Goal: Information Seeking & Learning: Learn about a topic

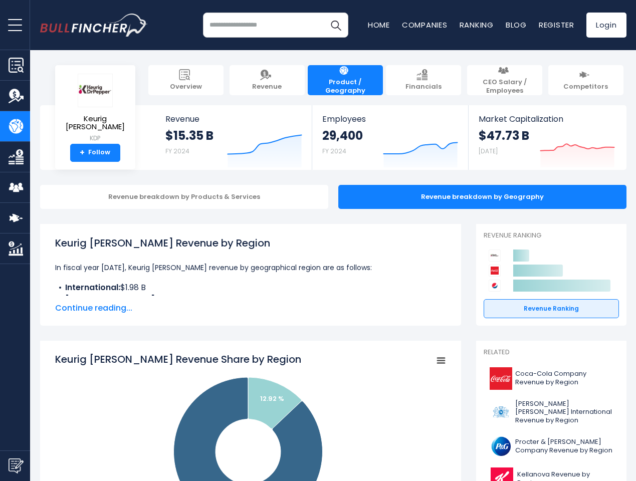
click at [15, 25] on span "open menu" at bounding box center [15, 25] width 14 height 1
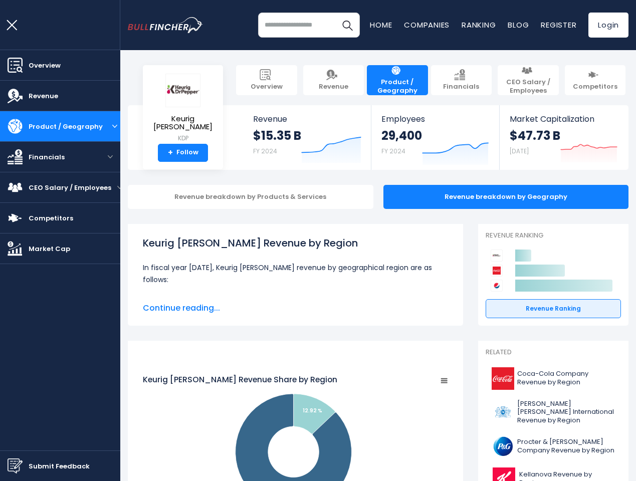
click at [15, 465] on img "Submit Feedback" at bounding box center [15, 465] width 15 height 15
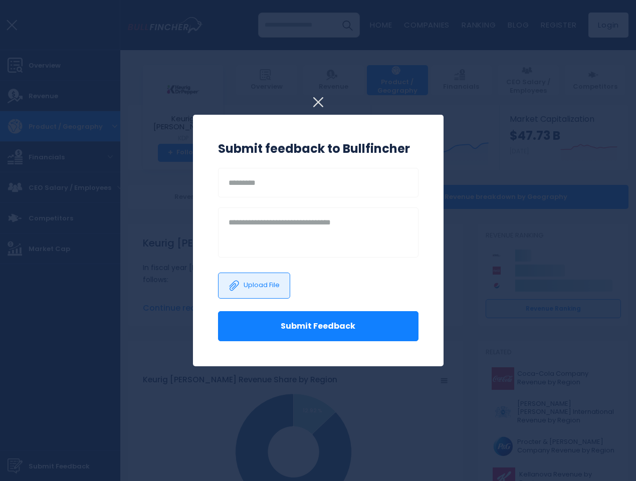
click at [257, 146] on h3 "Submit feedback to Bullfincher" at bounding box center [318, 149] width 200 height 18
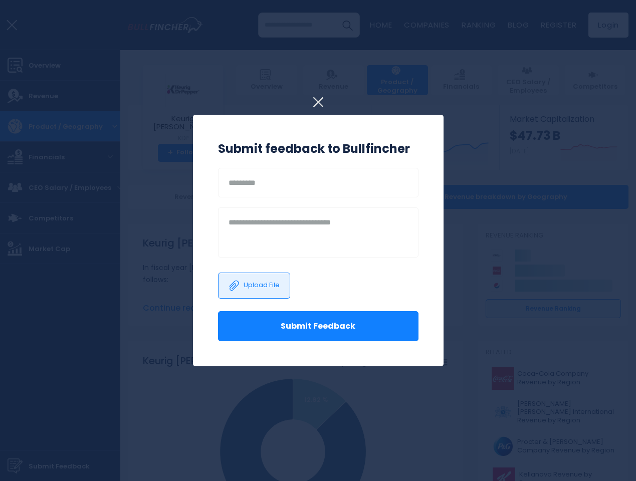
click at [413, 146] on h3 "Submit feedback to Bullfincher" at bounding box center [318, 149] width 200 height 18
click at [570, 146] on div at bounding box center [318, 240] width 636 height 481
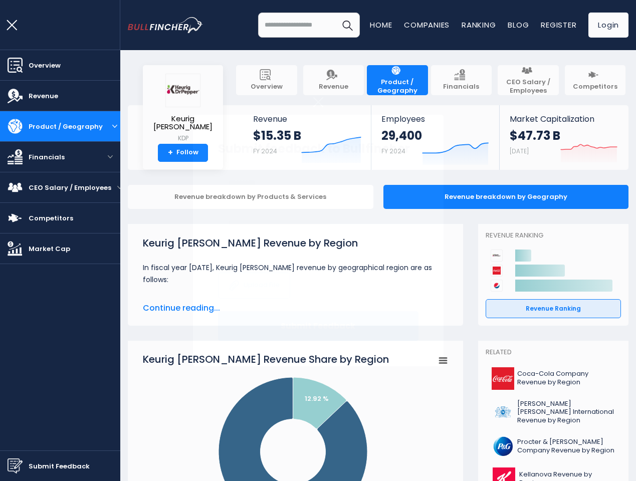
click at [176, 197] on div "Revenue breakdown by Products & Services" at bounding box center [250, 197] width 245 height 24
click at [243, 308] on span "Continue reading..." at bounding box center [295, 308] width 305 height 12
click at [243, 416] on icon "Keurig Dr Pepper's Revenue Share by Region" at bounding box center [292, 451] width 149 height 149
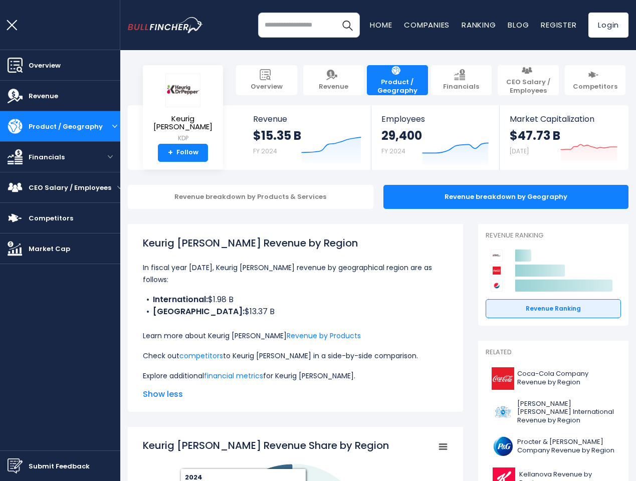
click at [433, 361] on p "Check out competitors to Keurig [PERSON_NAME] in a side-by-side comparison." at bounding box center [295, 356] width 305 height 12
click at [543, 270] on icon at bounding box center [540, 270] width 50 height 12
